Goal: Task Accomplishment & Management: Manage account settings

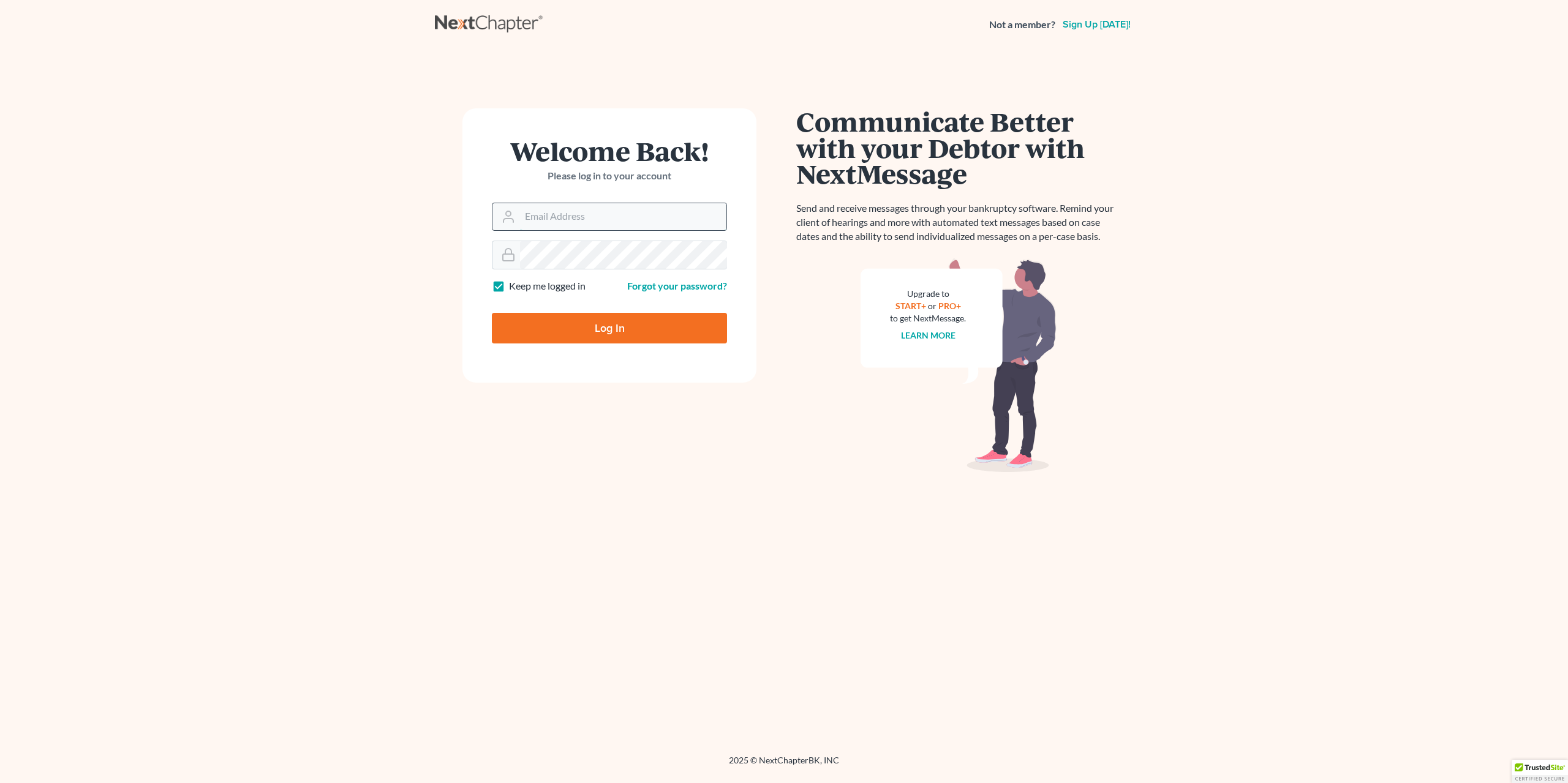
click at [548, 218] on input "Email Address" at bounding box center [623, 217] width 206 height 27
click at [562, 218] on input "Email Address" at bounding box center [623, 217] width 206 height 27
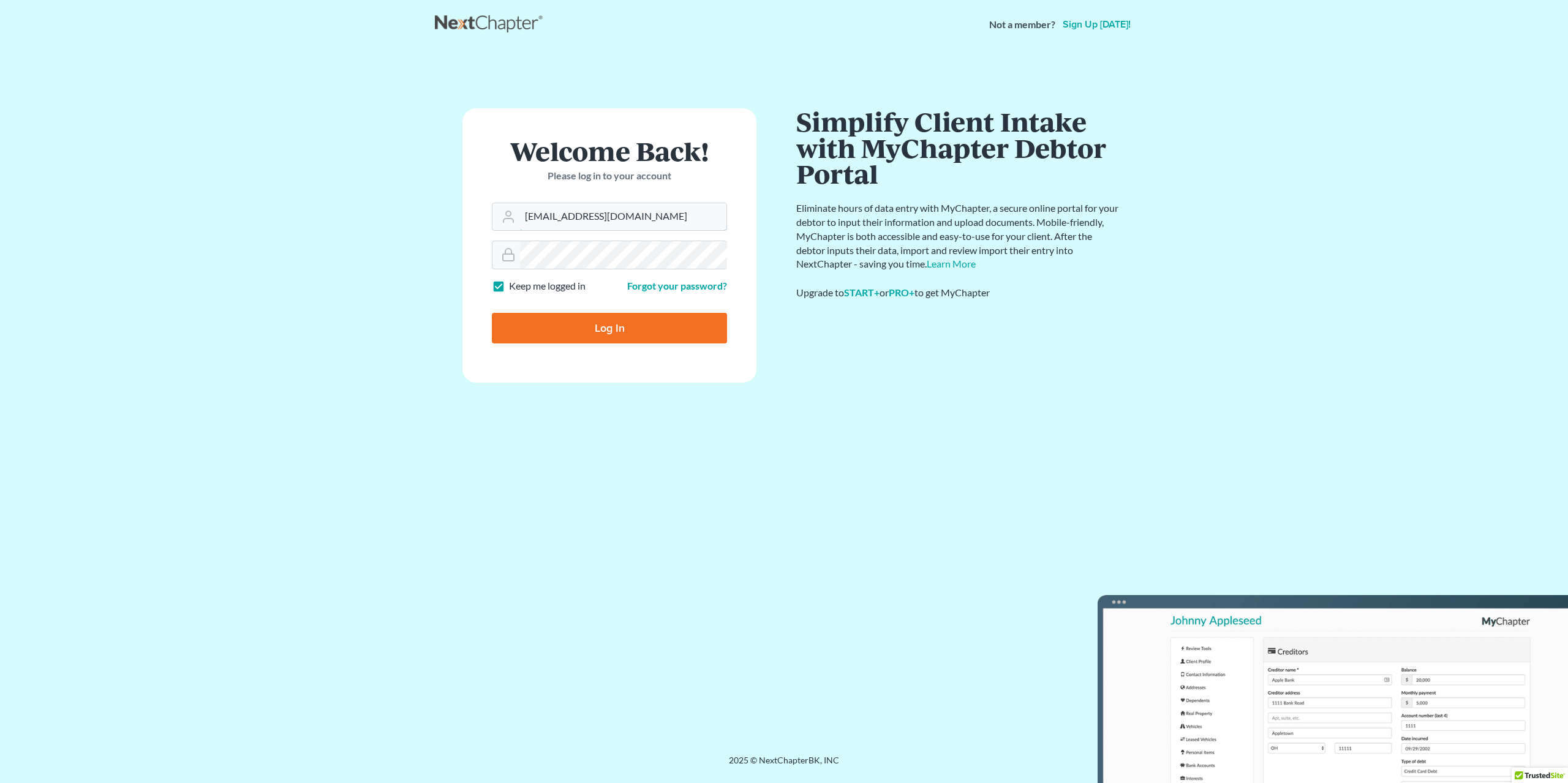
type input "[EMAIL_ADDRESS][DOMAIN_NAME]"
click at [492, 313] on input "Log In" at bounding box center [609, 328] width 235 height 31
type input "Thinking..."
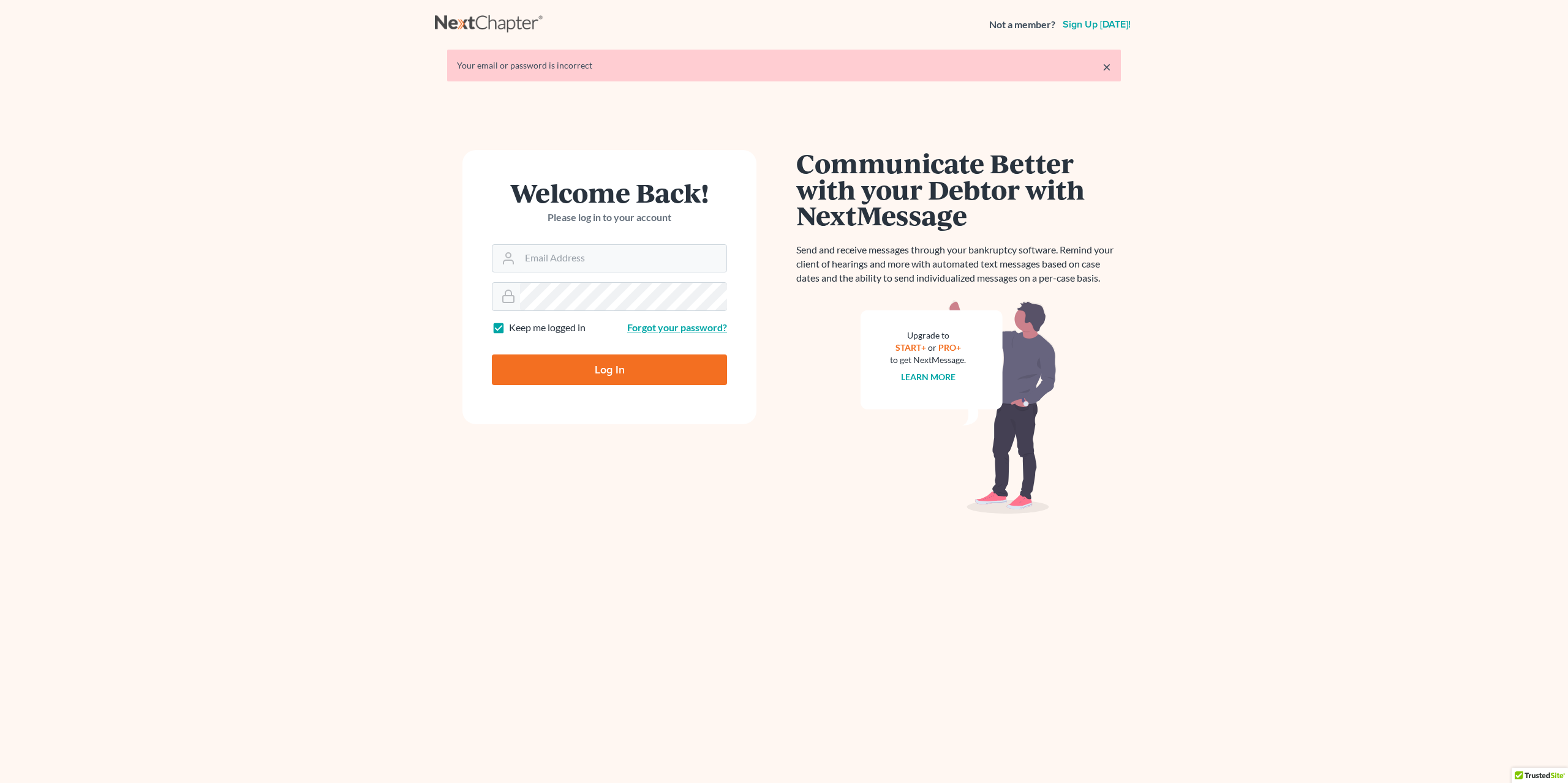
click at [668, 333] on link "Forgot your password?" at bounding box center [677, 327] width 100 height 11
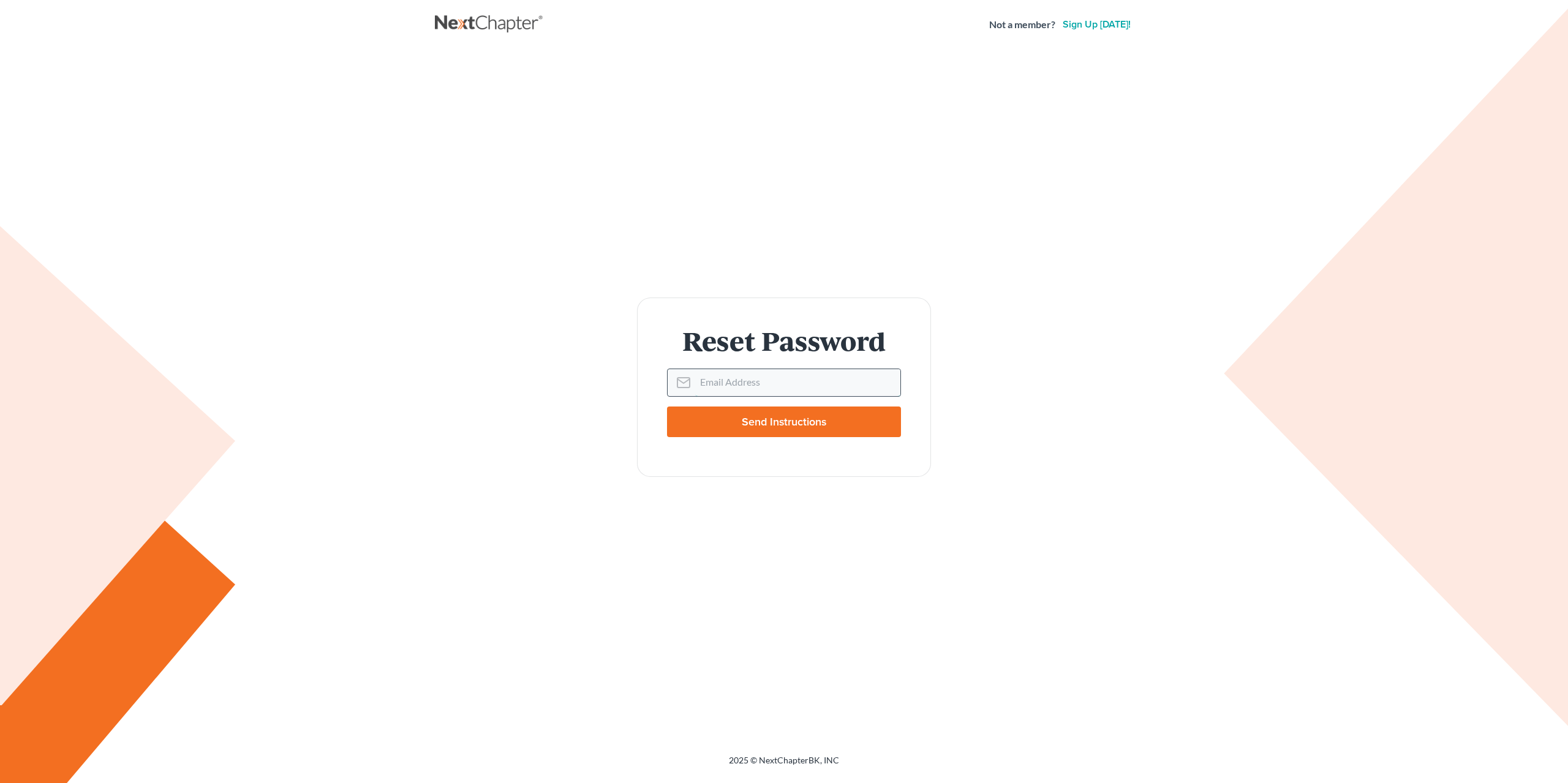
click at [732, 387] on input "Email Address" at bounding box center [798, 383] width 206 height 27
type input "[EMAIL_ADDRESS][DOMAIN_NAME]"
click at [732, 443] on form "Reset Password Email Address [EMAIL_ADDRESS][DOMAIN_NAME] Send Instructions" at bounding box center [783, 387] width 294 height 180
click at [746, 427] on input "Send Instructions" at bounding box center [784, 422] width 234 height 31
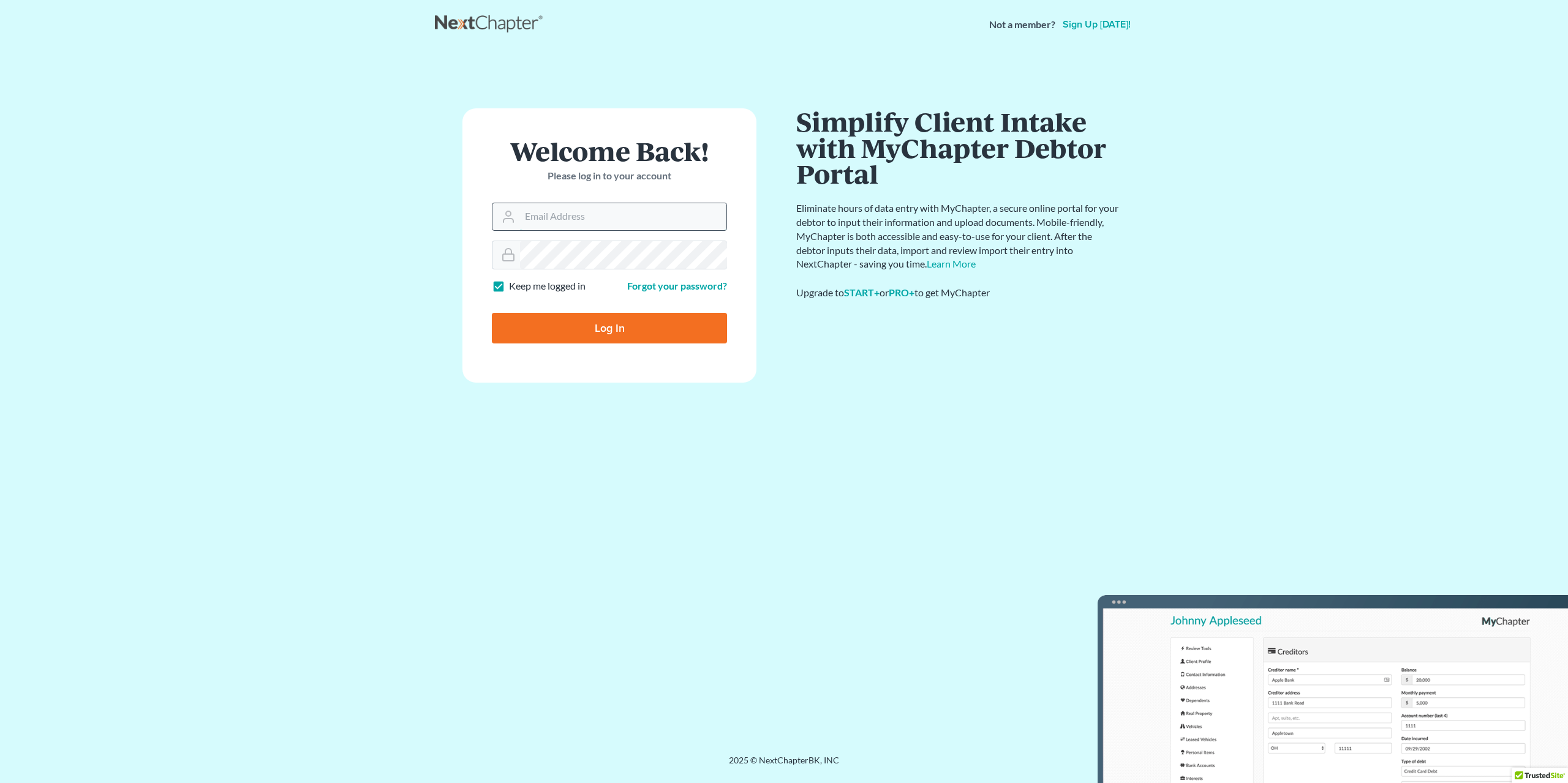
click at [623, 222] on input "Email Address" at bounding box center [623, 217] width 206 height 27
type input "[EMAIL_ADDRESS][DOMAIN_NAME]"
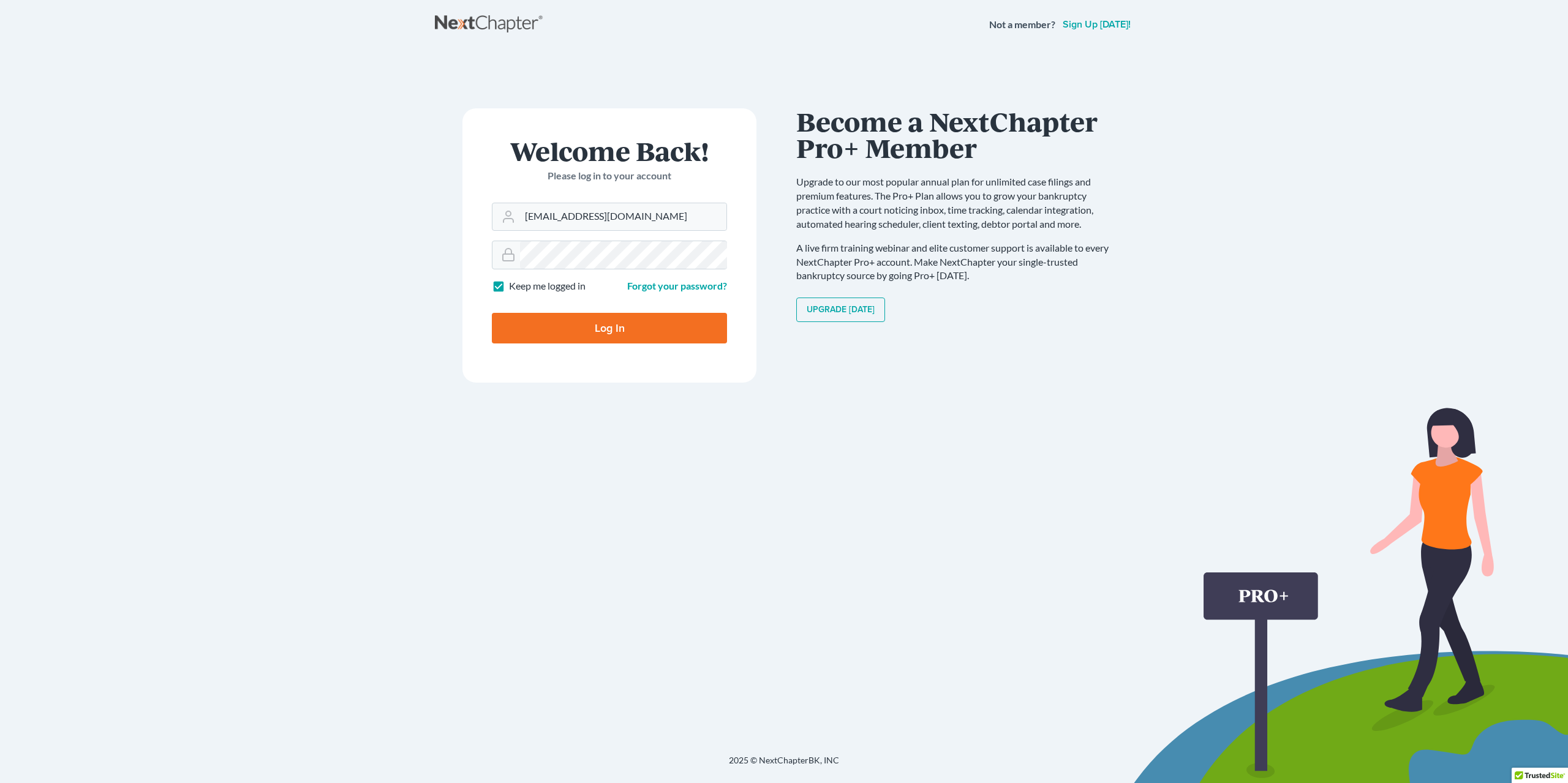
click at [612, 330] on input "Log In" at bounding box center [609, 328] width 235 height 31
type input "Thinking..."
